Goal: Navigation & Orientation: Find specific page/section

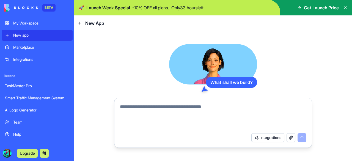
drag, startPoint x: 161, startPoint y: 106, endPoint x: 235, endPoint y: 102, distance: 73.7
click at [235, 102] on div at bounding box center [212, 115] width 193 height 30
click at [49, 49] on div "Marketplace" at bounding box center [41, 46] width 56 height 5
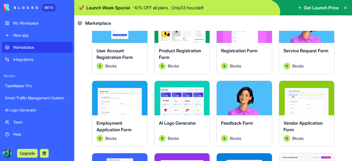
scroll to position [205, 0]
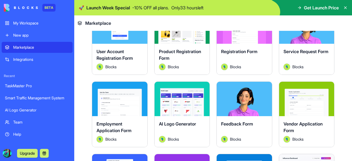
click at [183, 105] on div "Explore" at bounding box center [181, 99] width 55 height 34
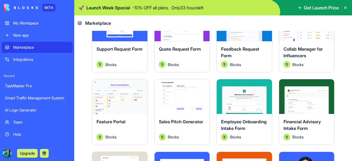
scroll to position [353, 0]
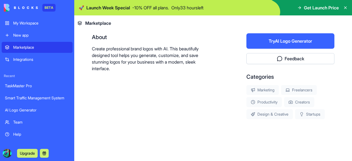
scroll to position [109, 0]
click at [345, 7] on icon at bounding box center [345, 8] width 2 height 2
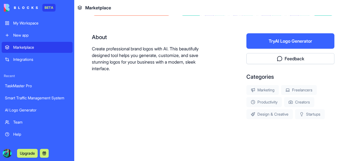
scroll to position [94, 0]
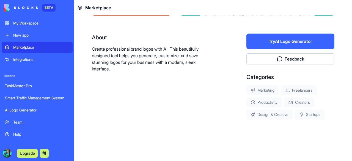
click at [27, 21] on div "My Workspace" at bounding box center [41, 22] width 56 height 5
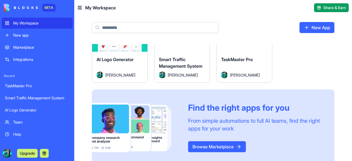
scroll to position [38, 0]
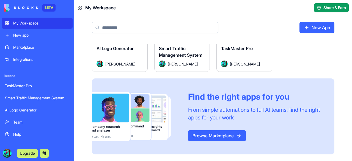
click at [200, 130] on link "Browse Marketplace" at bounding box center [217, 135] width 58 height 11
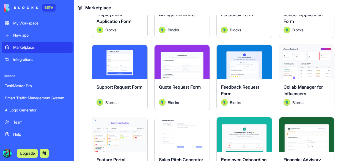
scroll to position [298, 0]
